Goal: Task Accomplishment & Management: Complete application form

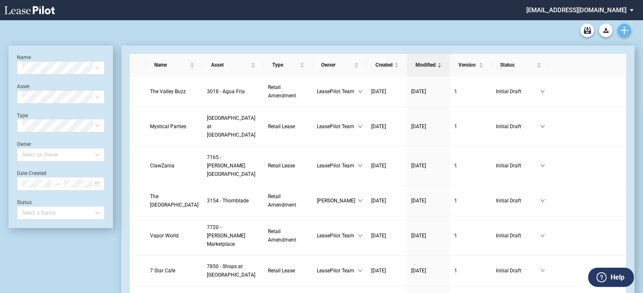
click at [622, 35] on link "Create new document" at bounding box center [624, 30] width 13 height 13
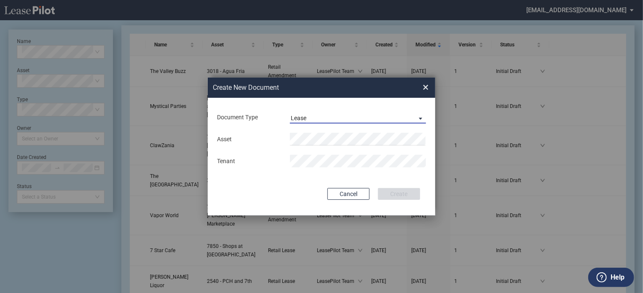
click at [418, 118] on span "Document Type: \aLease\a" at bounding box center [418, 118] width 10 height 8
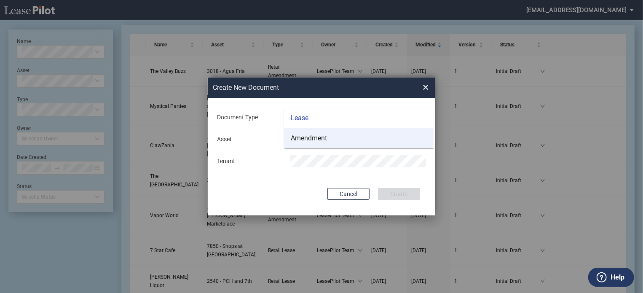
click at [330, 137] on md-option "Amendment" at bounding box center [359, 138] width 150 height 20
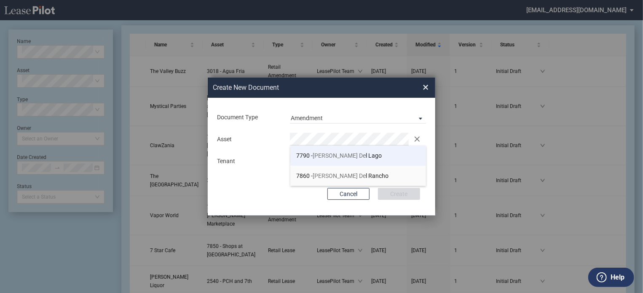
click at [338, 154] on span "Mercado De" at bounding box center [339, 155] width 53 height 7
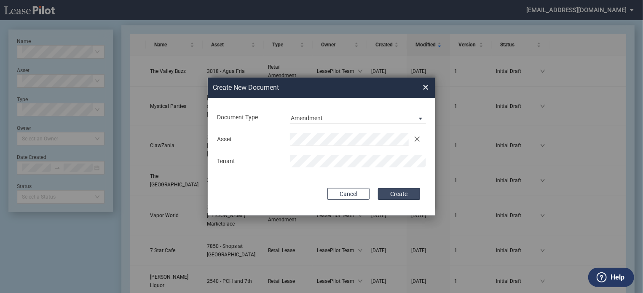
click at [395, 196] on button "Create" at bounding box center [399, 194] width 42 height 12
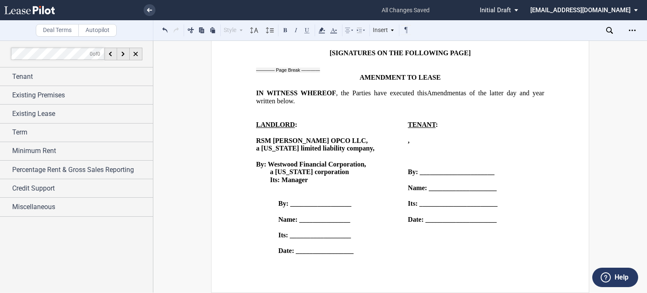
scroll to position [1510, 0]
click at [62, 76] on div "Tenant" at bounding box center [82, 77] width 141 height 10
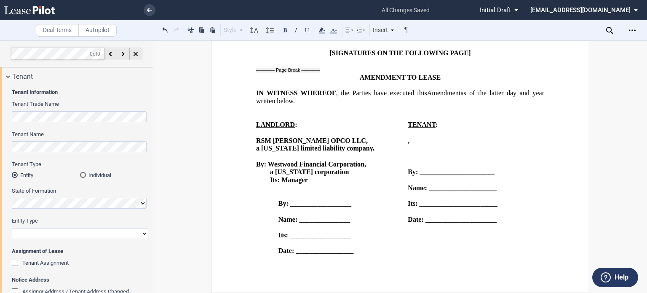
click at [16, 264] on div "Tenant Assignment" at bounding box center [16, 264] width 8 height 8
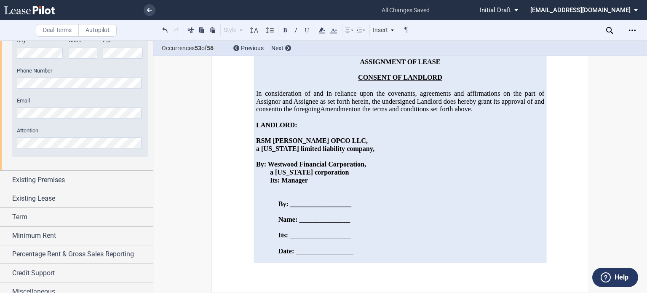
scroll to position [697, 0]
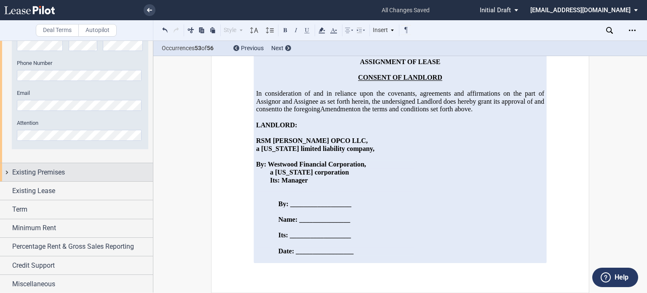
click at [60, 175] on span "Existing Premises" at bounding box center [38, 172] width 53 height 10
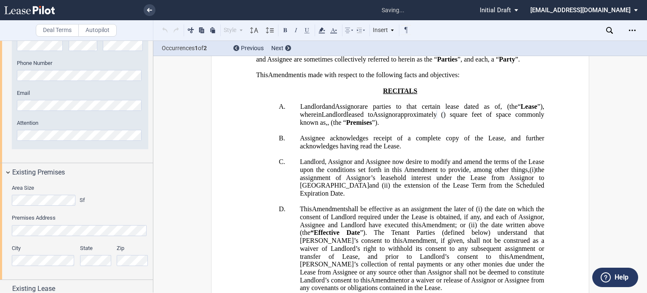
scroll to position [89, 0]
click at [0, 194] on html ".bocls-1{fill:#26354a;fill-rule:evenodd} Loading... × all changes saved Pending…" at bounding box center [323, 146] width 647 height 293
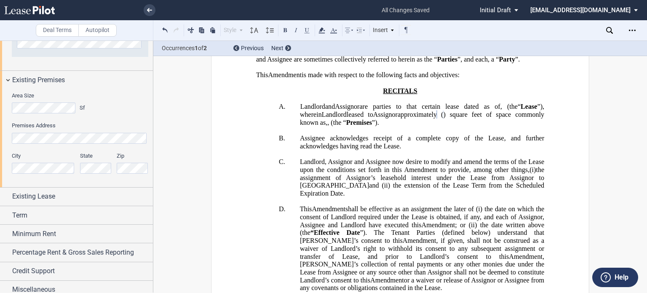
scroll to position [795, 0]
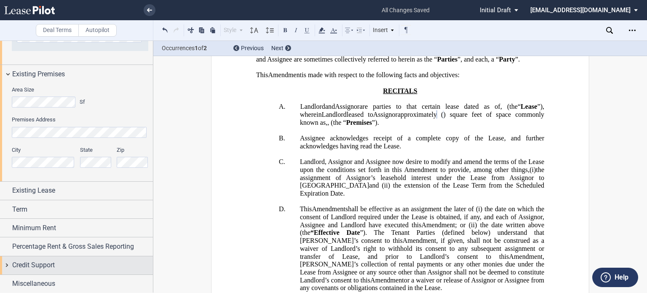
click at [49, 267] on span "Credit Support" at bounding box center [33, 265] width 43 height 10
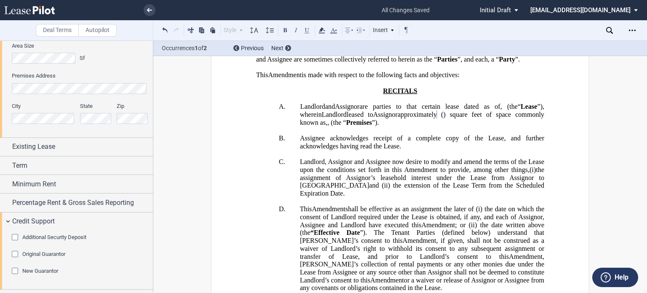
scroll to position [853, 0]
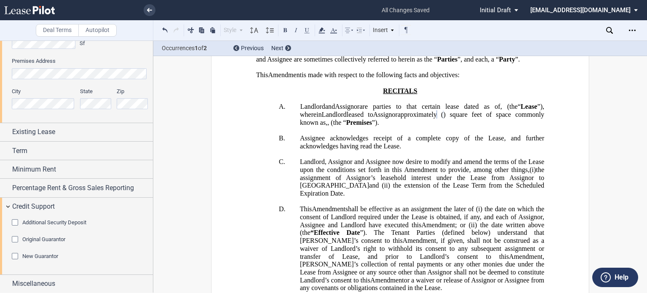
drag, startPoint x: 19, startPoint y: 221, endPoint x: 19, endPoint y: 226, distance: 4.7
click at [19, 221] on div "Additional Security Deposit" at bounding box center [16, 223] width 8 height 8
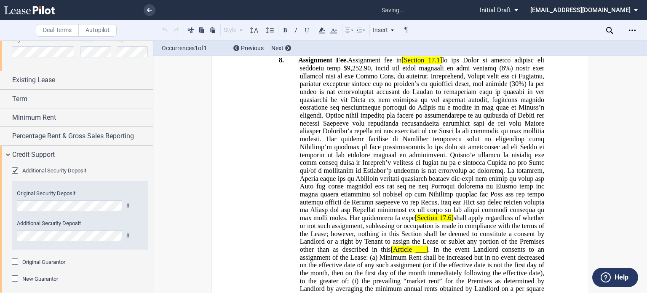
scroll to position [927, 0]
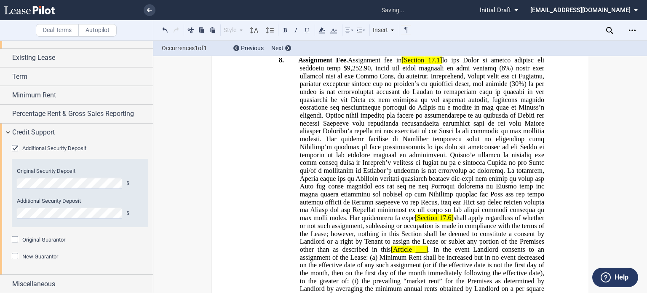
click at [15, 239] on div "Original Guarantor" at bounding box center [16, 240] width 8 height 8
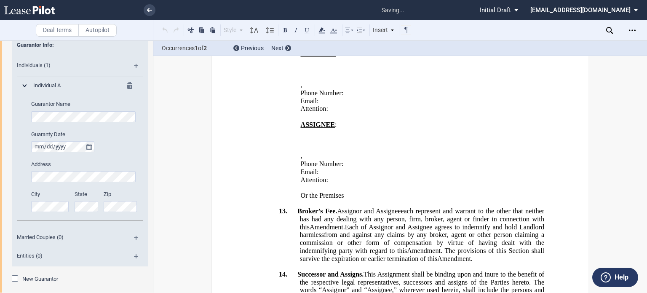
scroll to position [1167, 0]
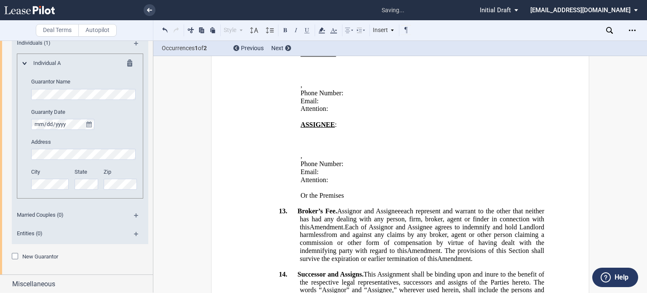
click at [14, 255] on div "New Guarantor" at bounding box center [16, 257] width 8 height 8
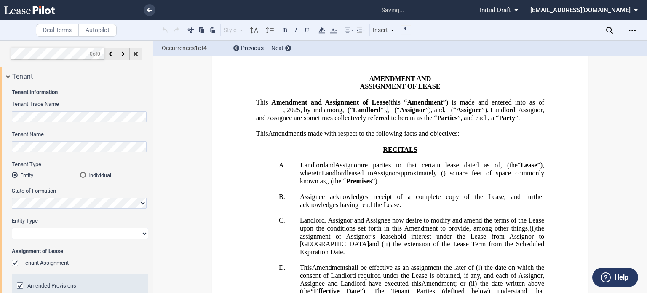
scroll to position [13, 0]
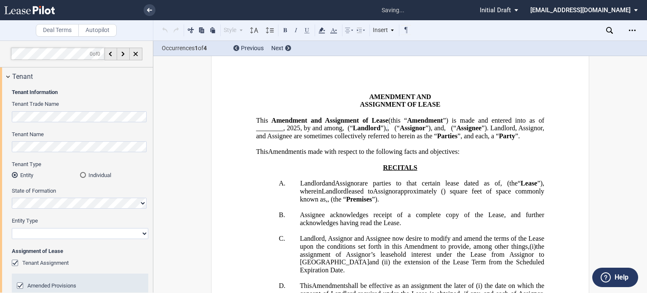
click at [142, 233] on select "Corporation Limited Liability Company General Partnership Limited Partnership O…" at bounding box center [80, 233] width 137 height 11
select select "corporation"
click at [12, 228] on select "Corporation Limited Liability Company General Partnership Limited Partnership O…" at bounding box center [80, 233] width 137 height 11
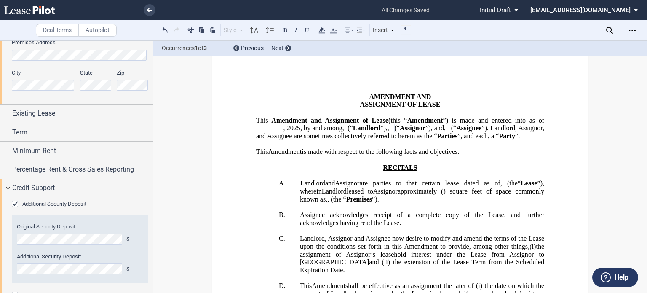
scroll to position [874, 0]
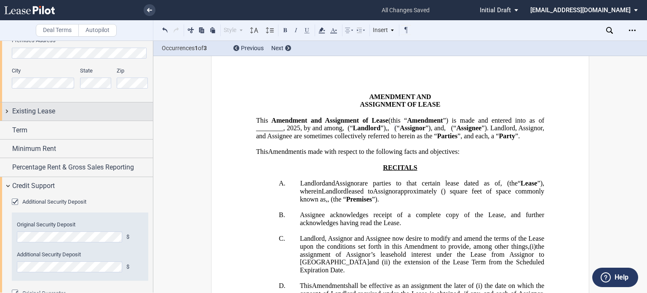
click at [84, 115] on div "Existing Lease" at bounding box center [82, 111] width 141 height 10
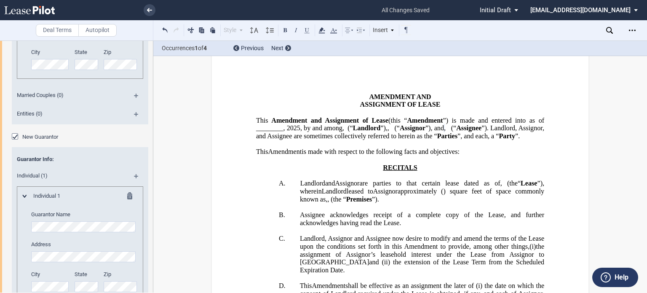
scroll to position [1499, 0]
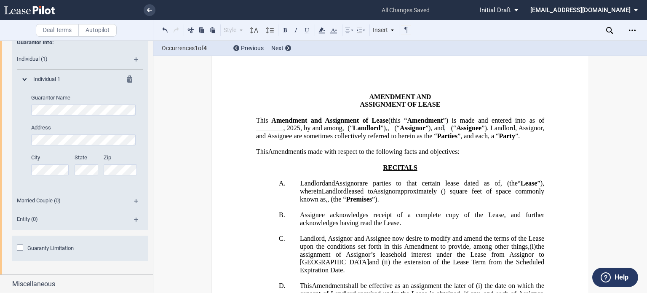
click at [134, 199] on md-icon at bounding box center [139, 204] width 11 height 10
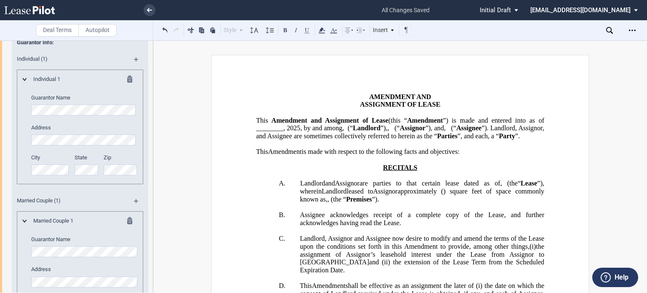
click at [127, 76] on md-icon at bounding box center [132, 80] width 10 height 10
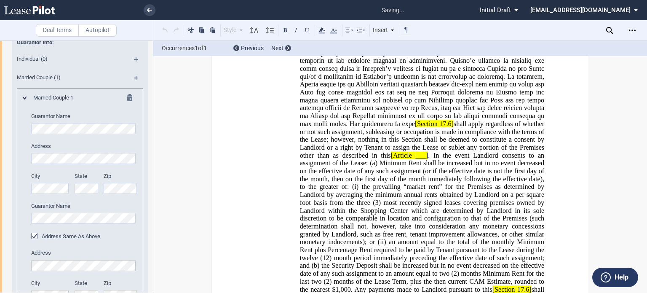
scroll to position [1058, 0]
drag, startPoint x: 150, startPoint y: 254, endPoint x: 152, endPoint y: 235, distance: 19.0
click at [152, 235] on div at bounding box center [76, 166] width 153 height 252
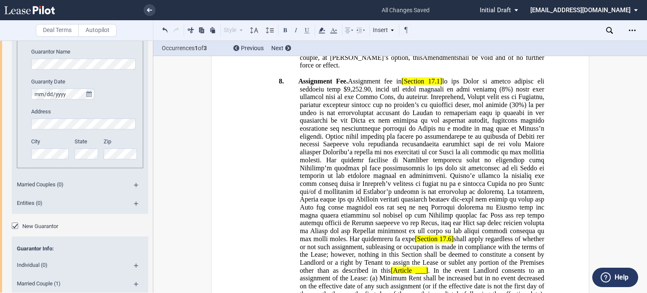
scroll to position [1295, 0]
click at [136, 184] on md-icon at bounding box center [139, 186] width 11 height 10
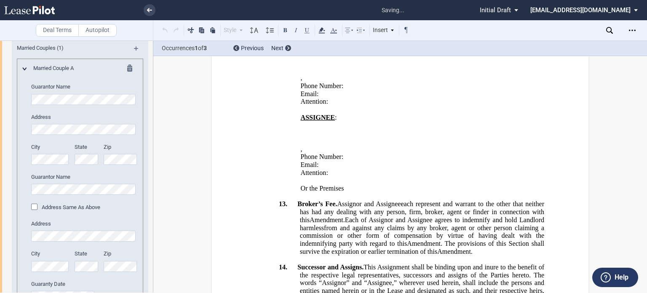
scroll to position [1436, 0]
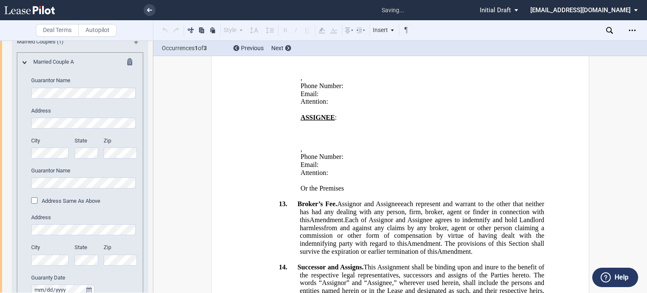
click at [19, 181] on div "Married Couple A Guarantor Name Address City State Zip Guarantor Name Address S…" at bounding box center [80, 178] width 126 height 252
click at [33, 201] on div "Address Same As Above" at bounding box center [35, 201] width 8 height 8
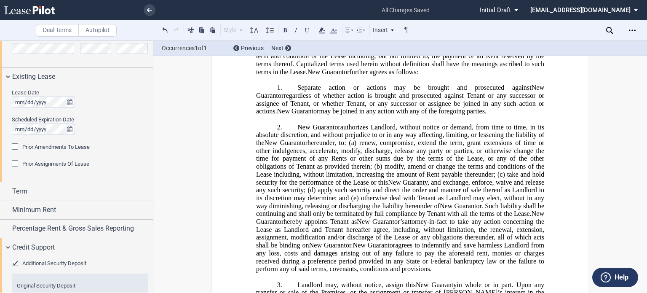
scroll to position [917, 0]
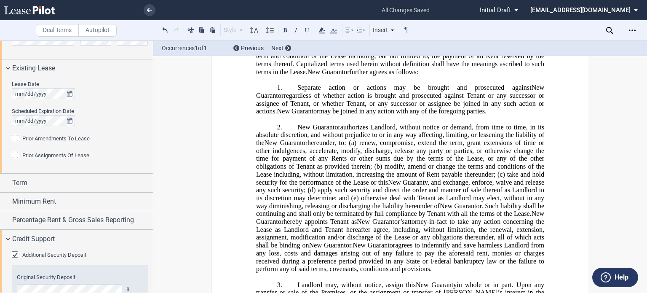
click at [13, 137] on div "Prior Amendments To Lease" at bounding box center [16, 139] width 8 height 8
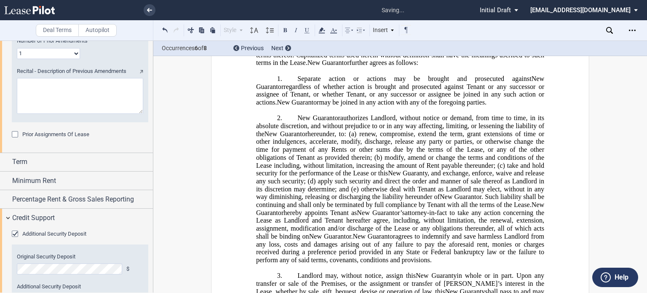
scroll to position [1058, 0]
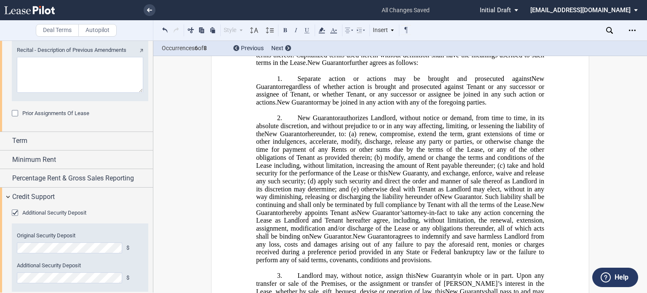
click at [14, 118] on div "Prior Assignments Of Lease Prior Landlord Assignments Prior Tenant Assignments …" at bounding box center [80, 118] width 137 height 17
click at [15, 113] on div "Prior Assignments Of Lease" at bounding box center [16, 114] width 8 height 8
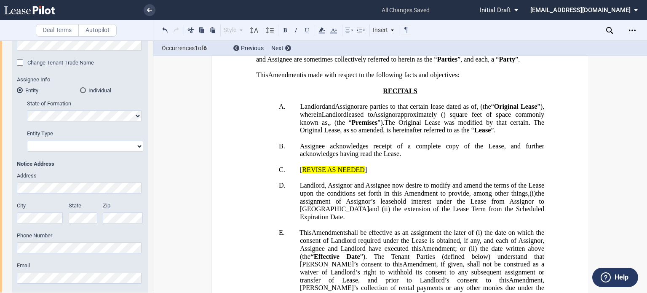
scroll to position [273, 0]
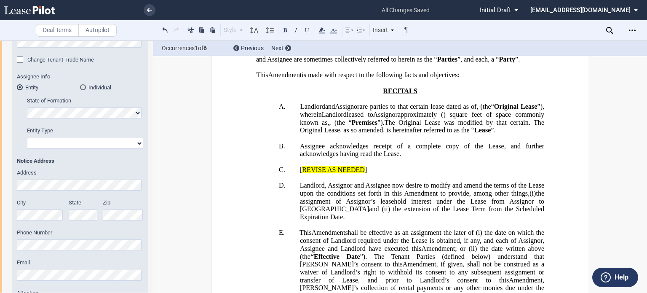
click at [136, 144] on select "Corporation Limited Liability Company General Partnership Limited Partnership O…" at bounding box center [85, 143] width 116 height 11
select select "limited liability company"
click at [27, 138] on select "Corporation Limited Liability Company General Partnership Limited Partnership O…" at bounding box center [85, 143] width 116 height 11
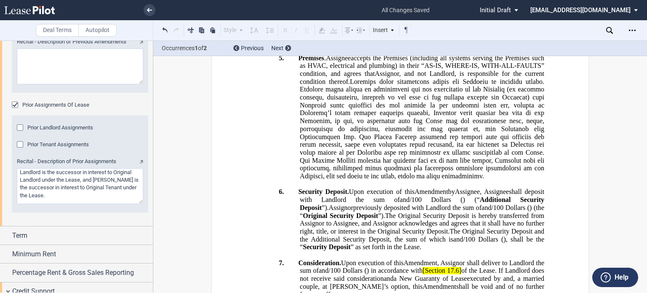
scroll to position [1076, 0]
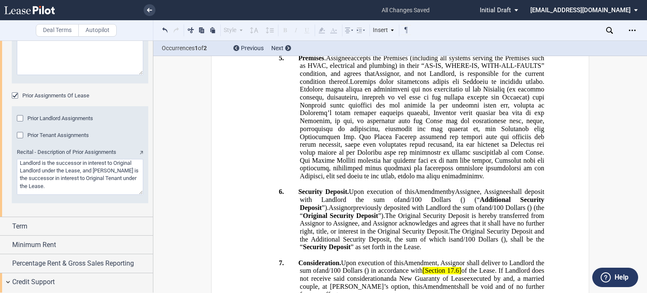
click at [20, 136] on div "Prior Tenant Assignments" at bounding box center [21, 136] width 8 height 8
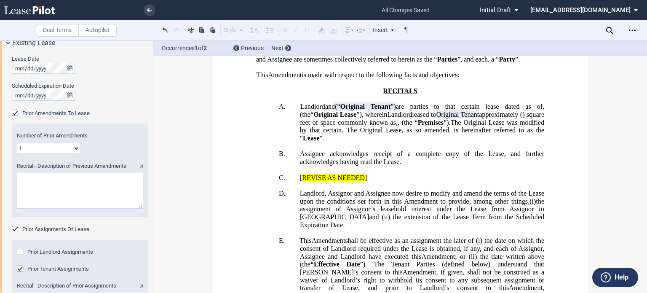
scroll to position [936, 0]
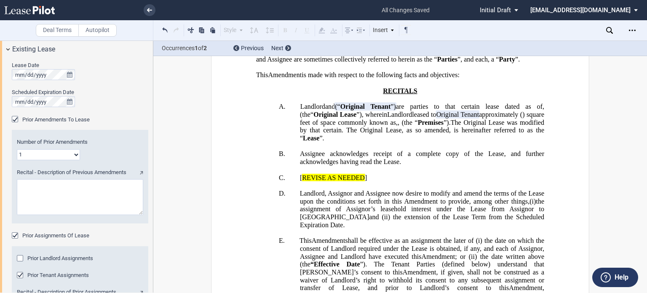
click at [71, 192] on textarea "Recital - Description of Previous Amendments" at bounding box center [80, 197] width 126 height 36
paste textarea "First Amendment to Lease dated [DATE]"
click at [42, 184] on textarea "Recital - Description of Previous Amendments" at bounding box center [80, 197] width 126 height 36
click at [37, 190] on textarea "Recital - Description of Previous Amendments" at bounding box center [80, 197] width 126 height 36
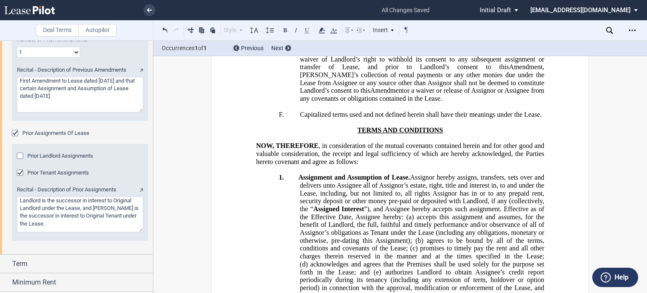
scroll to position [1048, 0]
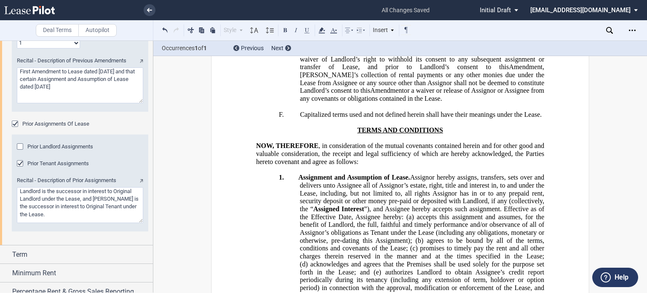
type textarea "First Amendment to Lease dated [DATE] and that certain Assignment and Assumptio…"
drag, startPoint x: 19, startPoint y: 192, endPoint x: 93, endPoint y: 198, distance: 73.6
click at [93, 198] on textarea "Recital - Description of Prior Assignments" at bounding box center [80, 205] width 126 height 36
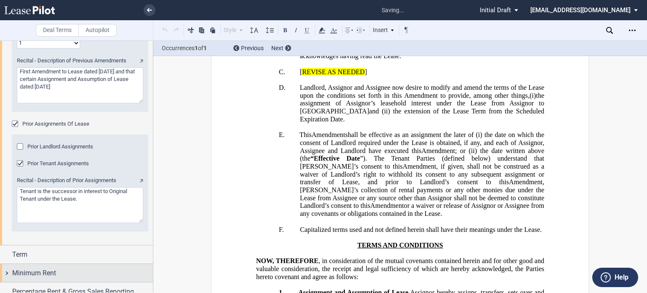
scroll to position [192, 0]
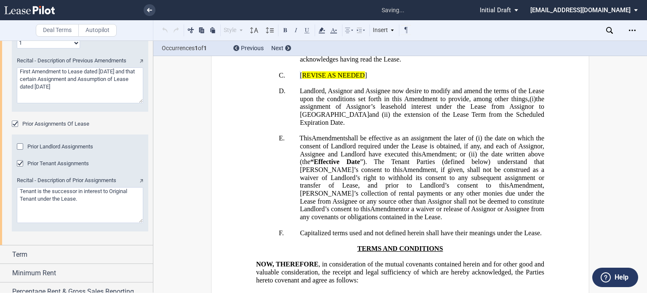
type textarea "Tenant is the successor in interest to Original Tenant under the Lease."
drag, startPoint x: 517, startPoint y: 138, endPoint x: 339, endPoint y: 151, distance: 179.2
click at [339, 79] on p "C. ﻿ ﻿ [ REVISE AS NEEDED ]" at bounding box center [422, 75] width 244 height 8
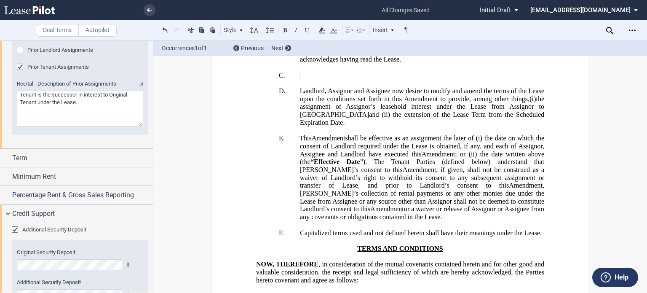
scroll to position [1190, 0]
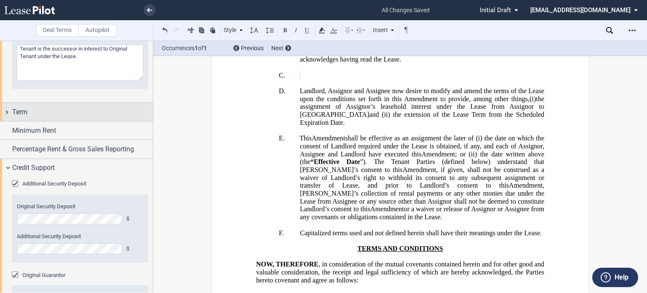
click at [74, 118] on div "Term" at bounding box center [76, 112] width 153 height 18
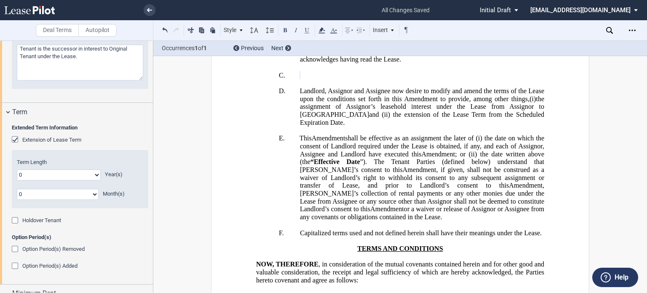
click at [16, 137] on div "Extension of Lease Term" at bounding box center [16, 140] width 8 height 8
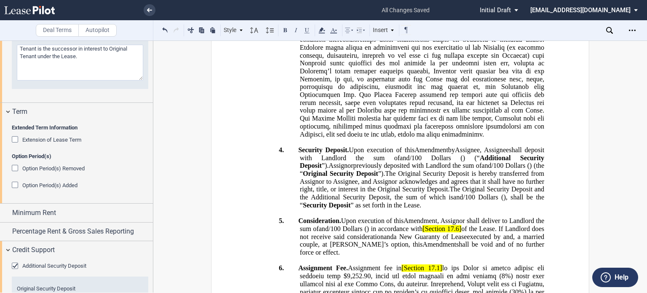
scroll to position [699, 0]
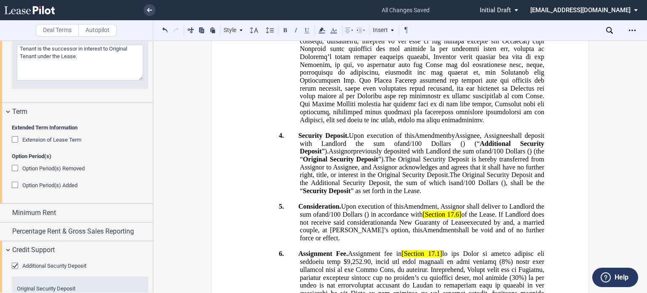
click at [166, 31] on button at bounding box center [165, 30] width 10 height 10
drag, startPoint x: 324, startPoint y: 92, endPoint x: 390, endPoint y: 92, distance: 65.7
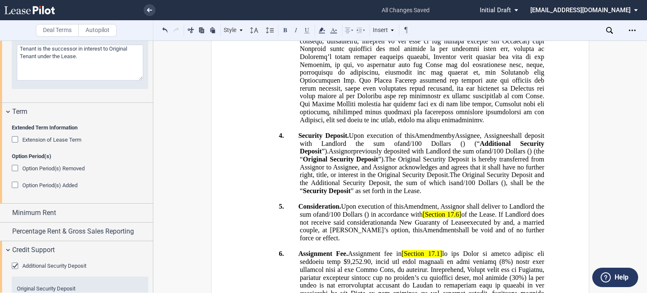
drag, startPoint x: 316, startPoint y: 93, endPoint x: 393, endPoint y: 92, distance: 77.1
click at [319, 32] on use at bounding box center [322, 30] width 6 height 6
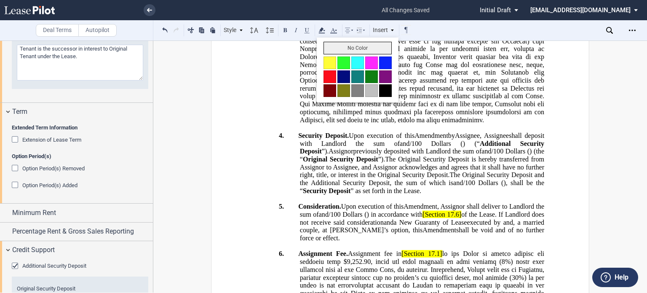
click at [329, 51] on button "No Color" at bounding box center [358, 48] width 68 height 13
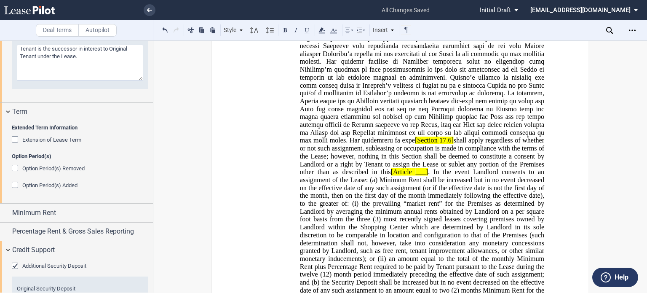
scroll to position [991, 0]
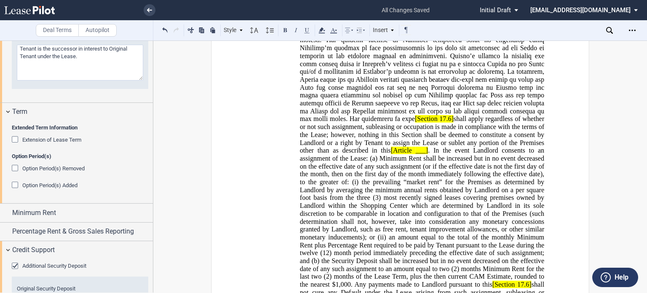
drag, startPoint x: 405, startPoint y: 167, endPoint x: 455, endPoint y: 167, distance: 49.7
click at [455, 167] on span "Assignment Fee. Assignment fee in Section 17.1 [Section 17.6] shall apply regar…" at bounding box center [422, 130] width 248 height 346
click at [322, 30] on icon at bounding box center [322, 30] width 10 height 10
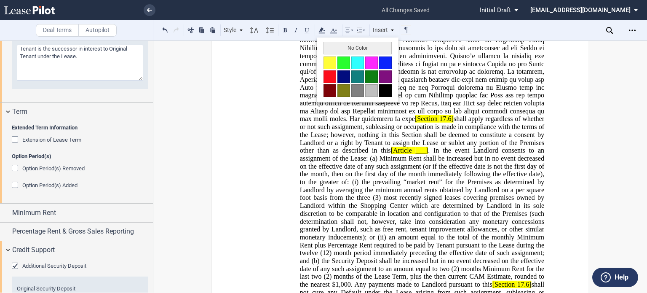
click at [336, 50] on button "No Color" at bounding box center [358, 48] width 68 height 13
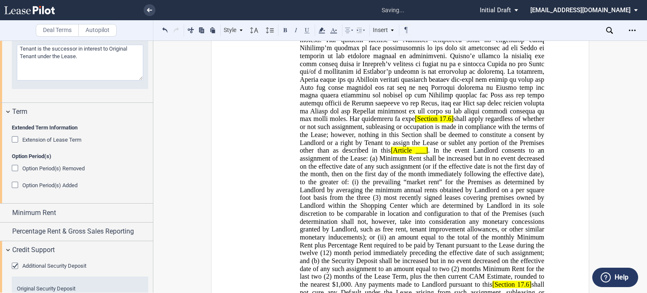
click at [406, 123] on span at bounding box center [423, 39] width 246 height 165
drag, startPoint x: 343, startPoint y: 123, endPoint x: 408, endPoint y: 126, distance: 65.8
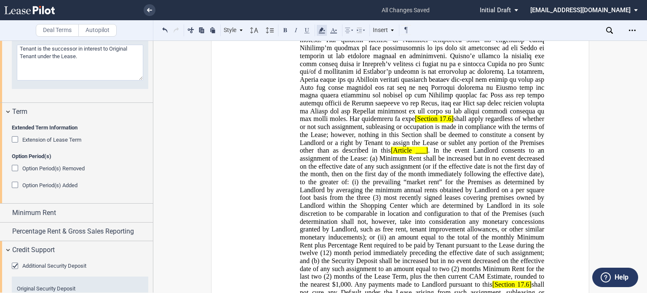
click at [319, 29] on icon at bounding box center [322, 30] width 10 height 10
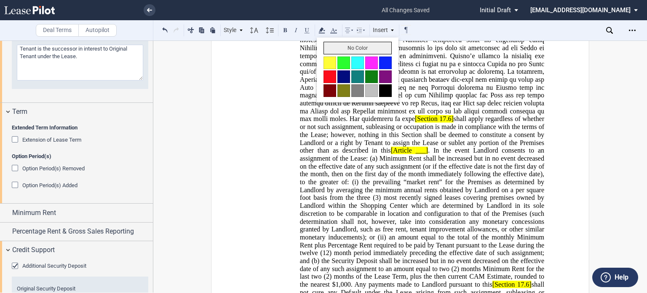
click at [328, 49] on button "No Color" at bounding box center [358, 48] width 68 height 13
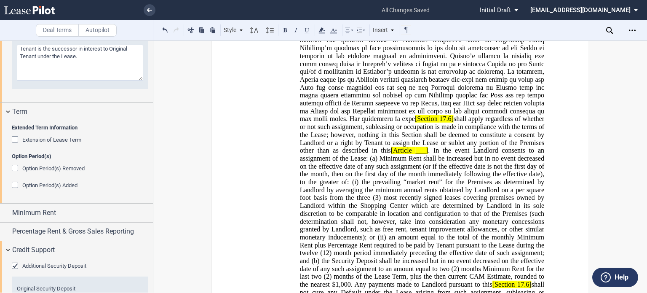
click at [462, 123] on span at bounding box center [423, 39] width 246 height 165
click at [163, 30] on button at bounding box center [165, 30] width 10 height 10
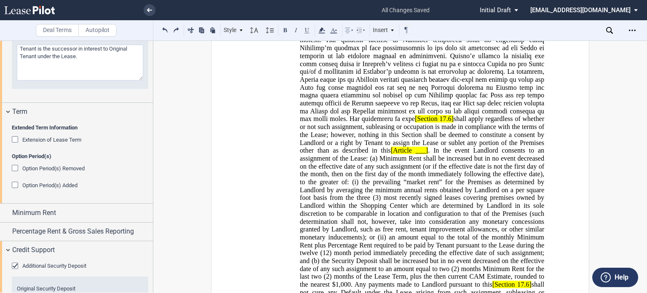
drag, startPoint x: 342, startPoint y: 125, endPoint x: 403, endPoint y: 125, distance: 61.1
click at [321, 31] on use at bounding box center [322, 30] width 6 height 6
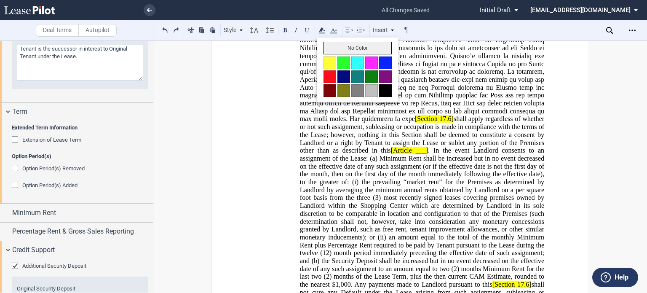
click at [325, 49] on button "No Color" at bounding box center [358, 48] width 68 height 13
